Goal: Transaction & Acquisition: Purchase product/service

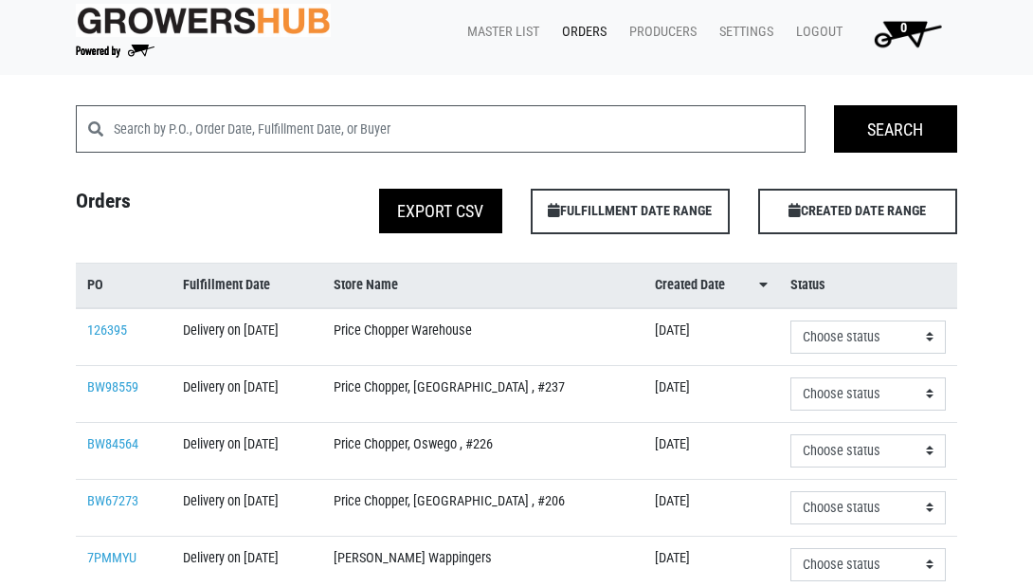
scroll to position [9, 0]
click at [587, 33] on link "Orders" at bounding box center [580, 32] width 67 height 36
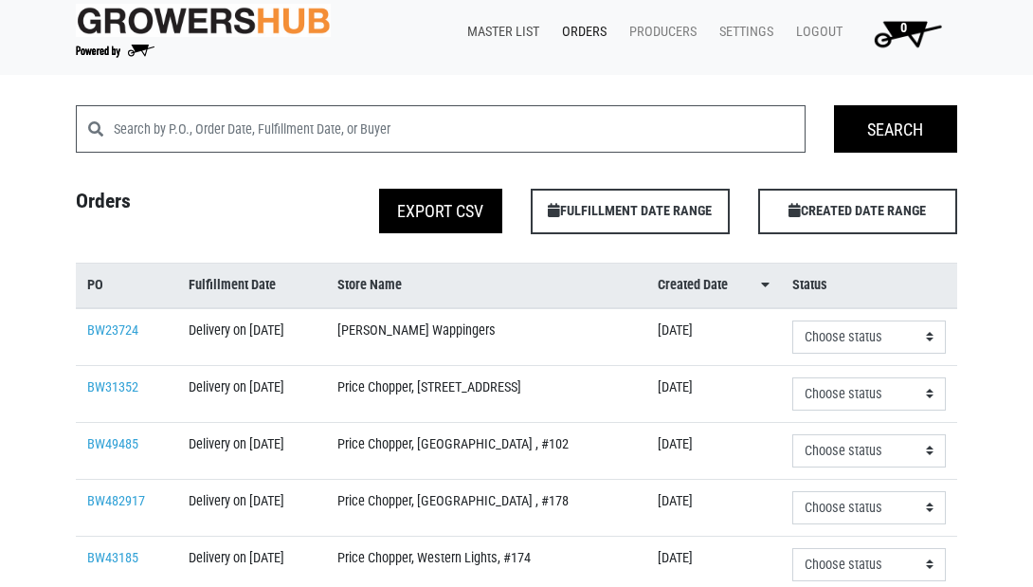
scroll to position [8, 0]
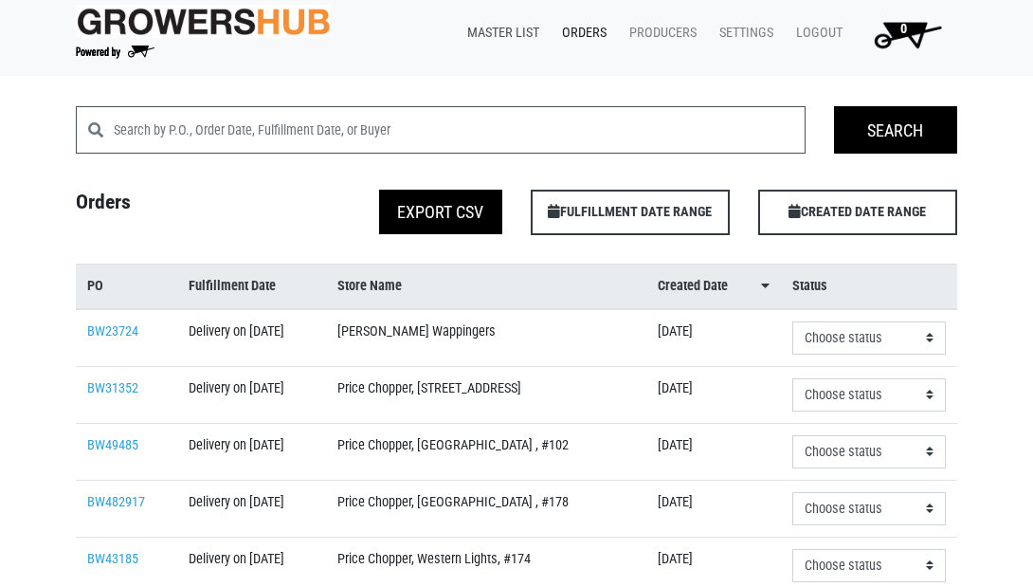
click at [481, 28] on link "Master List" at bounding box center [499, 33] width 95 height 36
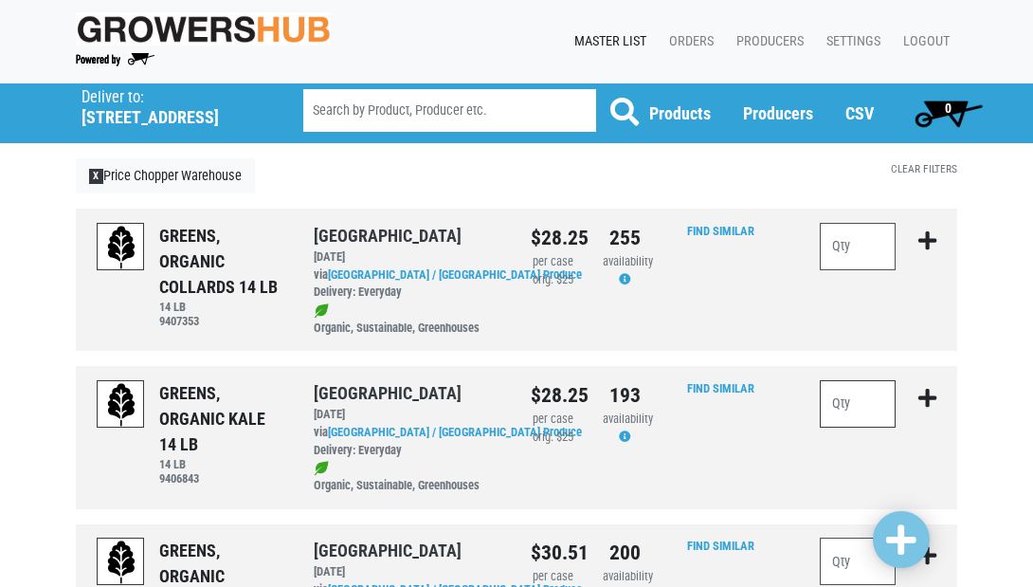
click at [865, 410] on input "number" at bounding box center [858, 403] width 76 height 47
type input "15"
click at [858, 240] on input "number" at bounding box center [858, 246] width 76 height 47
type input "10"
drag, startPoint x: 913, startPoint y: 547, endPoint x: 901, endPoint y: 513, distance: 36.3
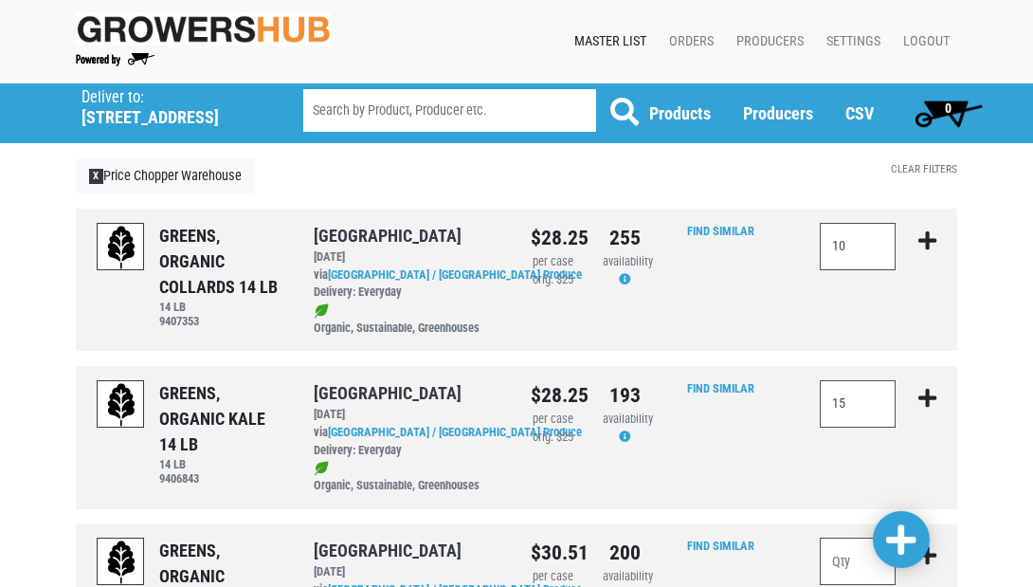
click at [913, 547] on span at bounding box center [901, 540] width 30 height 34
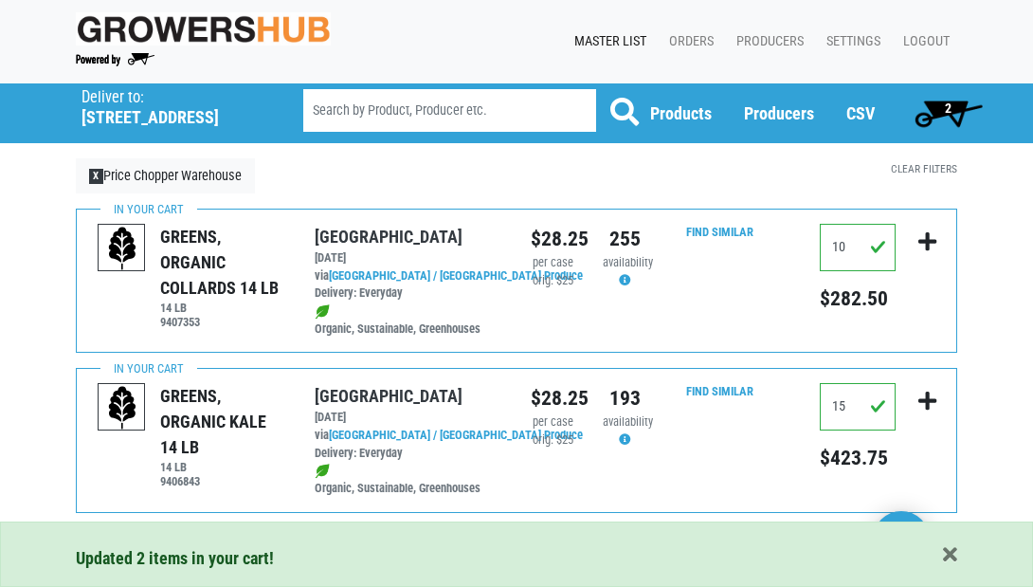
click at [939, 113] on span "2" at bounding box center [948, 113] width 84 height 38
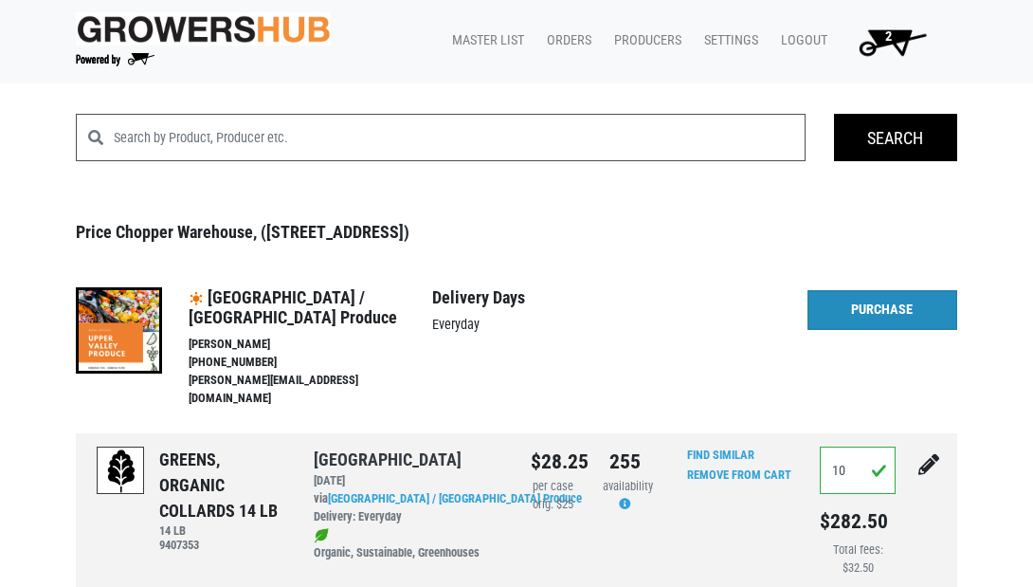
click at [873, 313] on link "Purchase" at bounding box center [883, 310] width 150 height 40
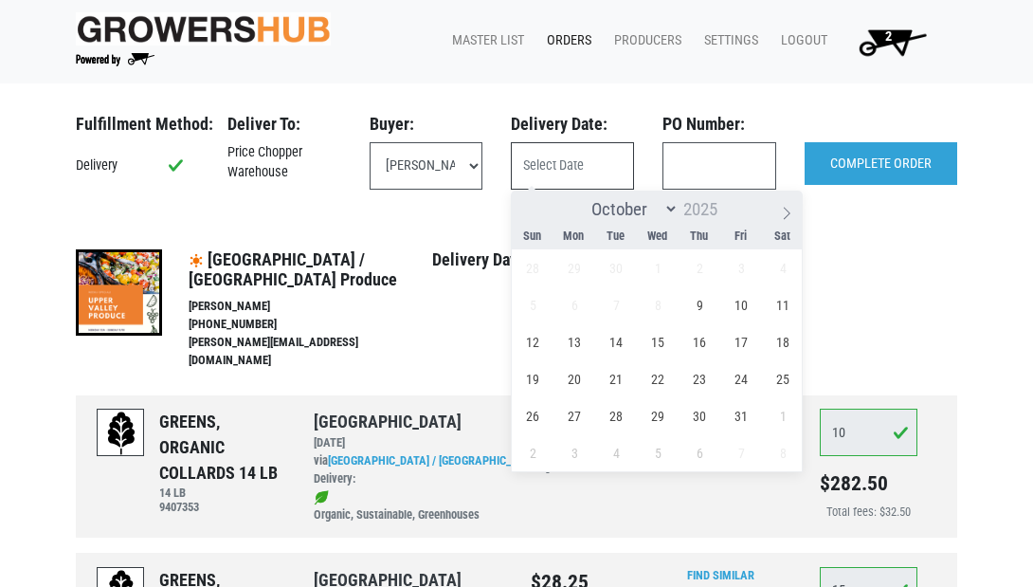
click at [568, 165] on input "text" at bounding box center [572, 165] width 123 height 47
click at [744, 300] on span "10" at bounding box center [741, 304] width 37 height 37
type input "[DATE]"
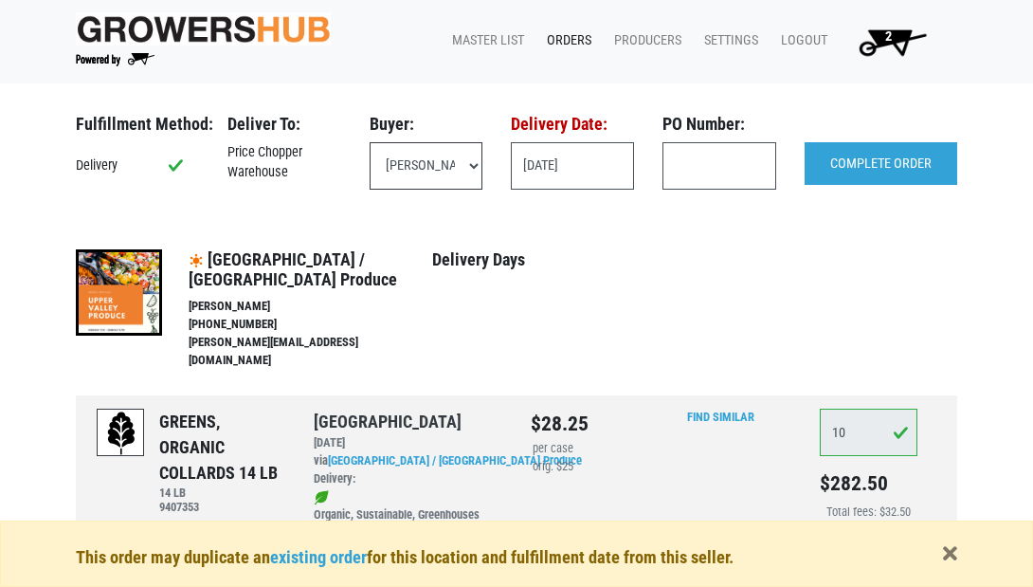
select select "eadb7b86-3440-4ccf-b1a2-9cf7cd704454"
click at [705, 168] on input "text" at bounding box center [720, 165] width 114 height 47
type input "131960"
click at [573, 174] on input "[DATE]" at bounding box center [572, 165] width 123 height 47
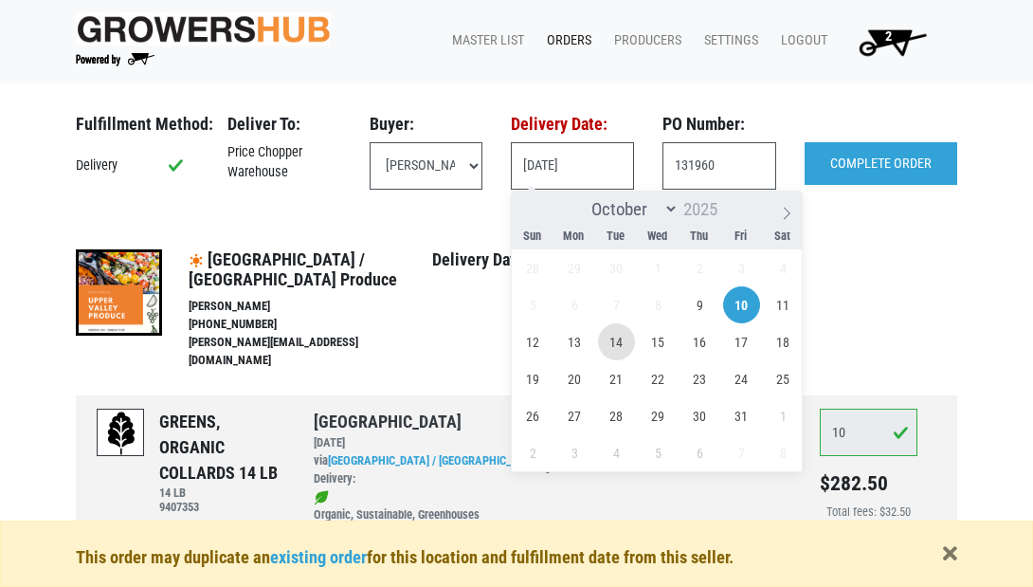
click at [612, 335] on span "14" at bounding box center [616, 341] width 37 height 37
type input "[DATE]"
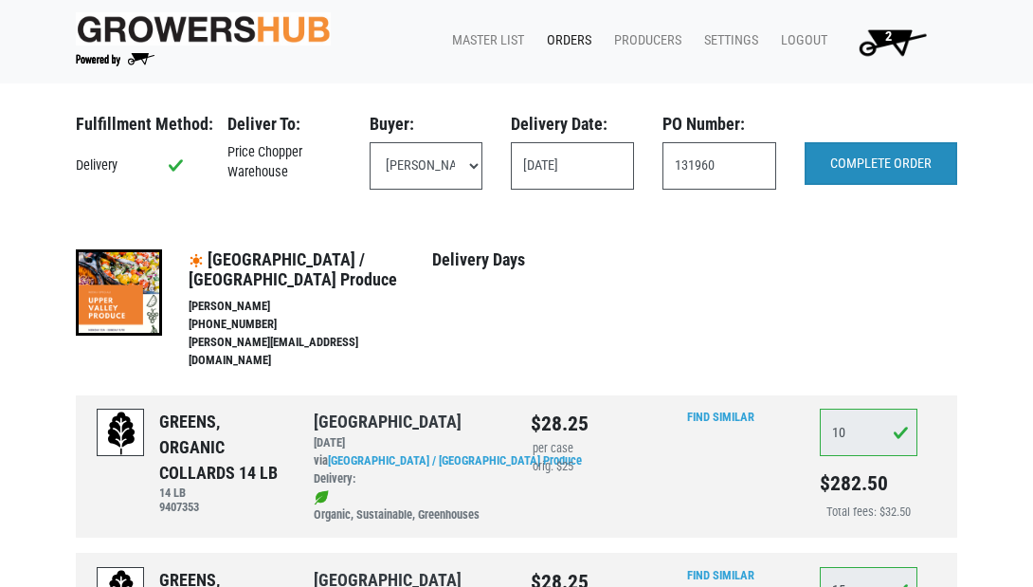
click at [918, 161] on input "COMPLETE ORDER" at bounding box center [881, 164] width 153 height 44
